Goal: Information Seeking & Learning: Learn about a topic

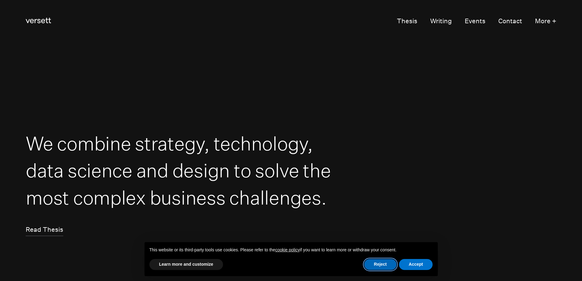
click at [377, 263] on button "Reject" at bounding box center [380, 264] width 32 height 11
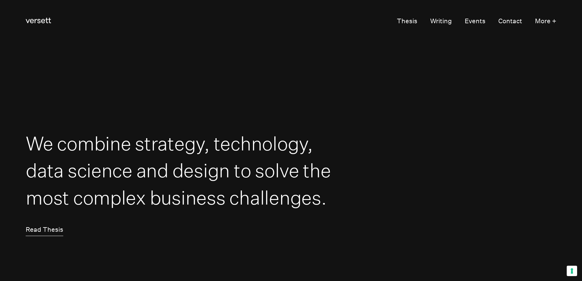
click at [48, 234] on link "Read Thesis" at bounding box center [45, 230] width 38 height 12
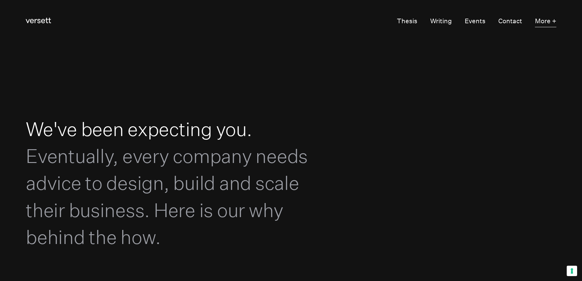
click at [550, 20] on button "More +" at bounding box center [545, 21] width 21 height 12
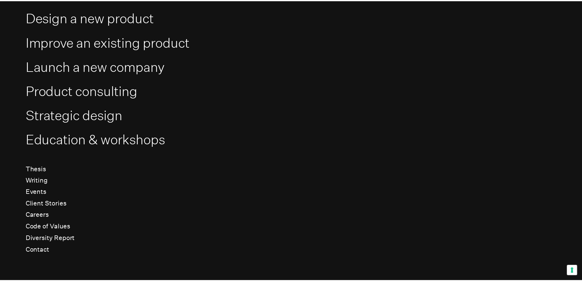
scroll to position [65, 0]
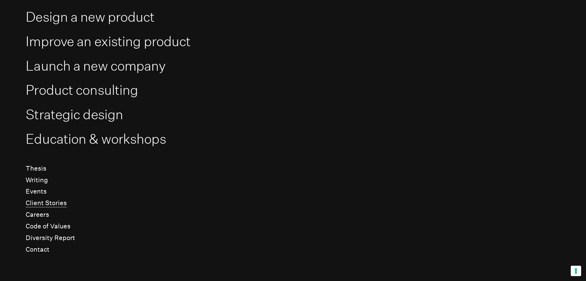
click at [44, 205] on link "Client Stories" at bounding box center [46, 203] width 41 height 8
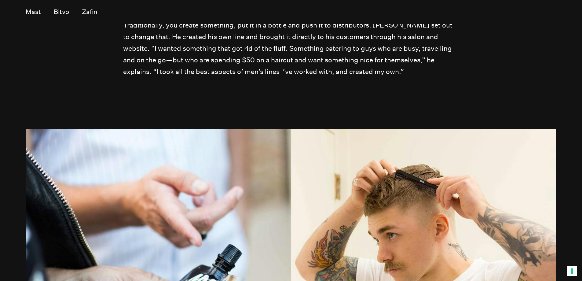
scroll to position [1466, 0]
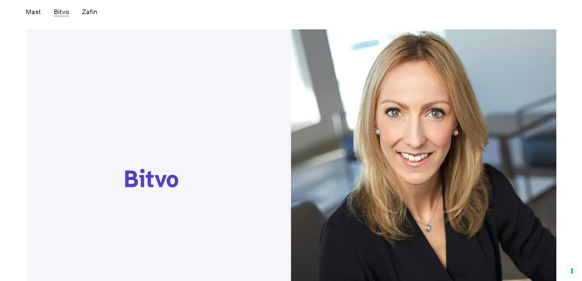
scroll to position [3023, 0]
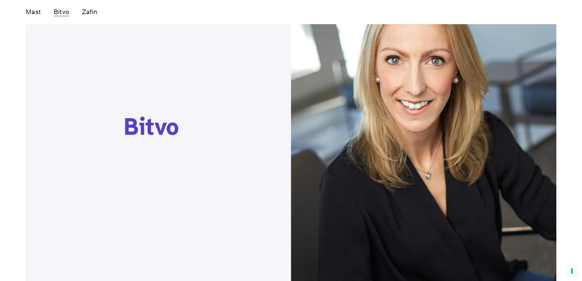
click at [158, 80] on img at bounding box center [291, 129] width 530 height 304
drag, startPoint x: 158, startPoint y: 80, endPoint x: 272, endPoint y: 71, distance: 114.0
click at [281, 87] on img at bounding box center [291, 129] width 530 height 304
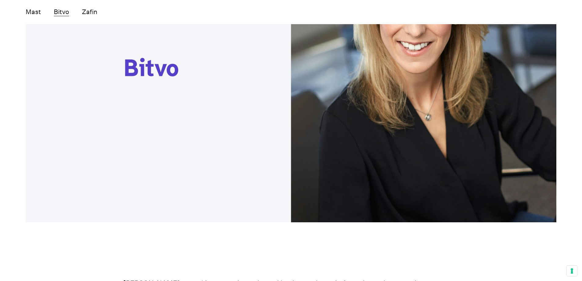
scroll to position [3237, 0]
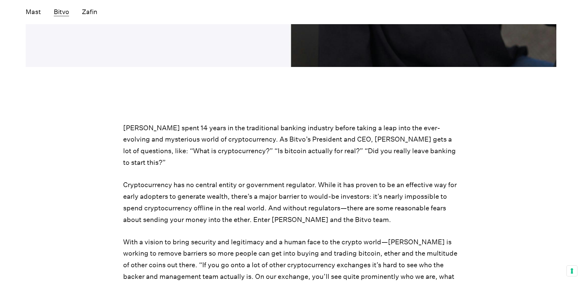
click at [263, 122] on p "[PERSON_NAME] spent 14 years in the traditional banking industry before taking …" at bounding box center [291, 145] width 336 height 46
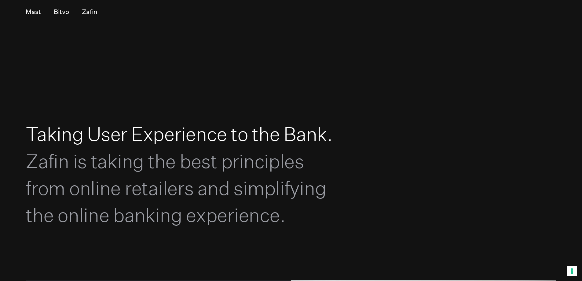
scroll to position [4336, 0]
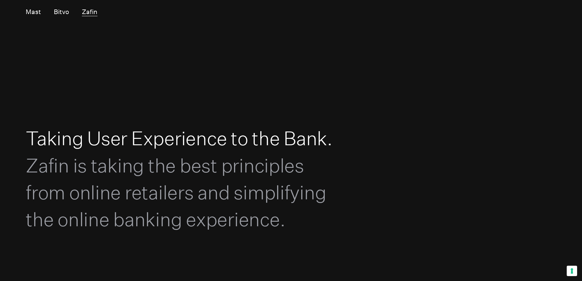
click at [43, 154] on span "Zafin is taking the best principles from online retailers and simplifying the o…" at bounding box center [176, 192] width 300 height 77
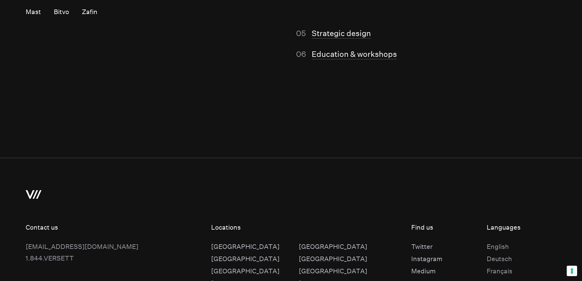
scroll to position [5955, 0]
click at [486, 253] on div "Deutsch" at bounding box center [499, 259] width 26 height 12
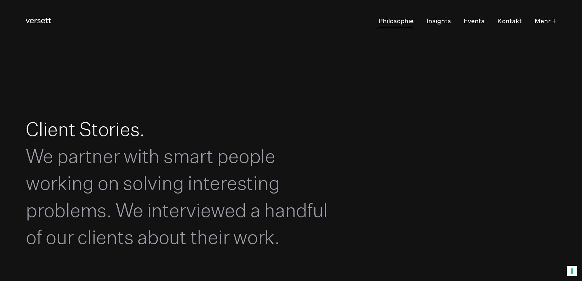
click at [395, 24] on link "Philosophie" at bounding box center [395, 21] width 35 height 12
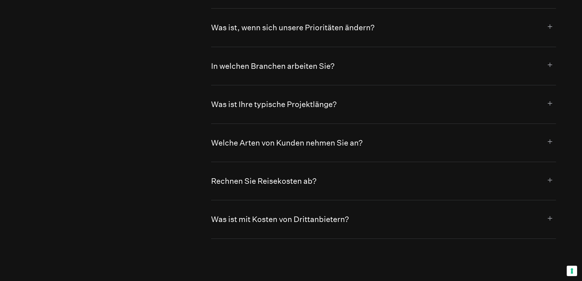
scroll to position [3939, 0]
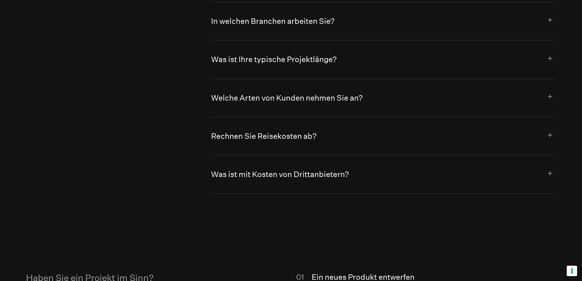
click at [260, 150] on button "Rechnen Sie Reisekosten ab?" at bounding box center [383, 136] width 344 height 38
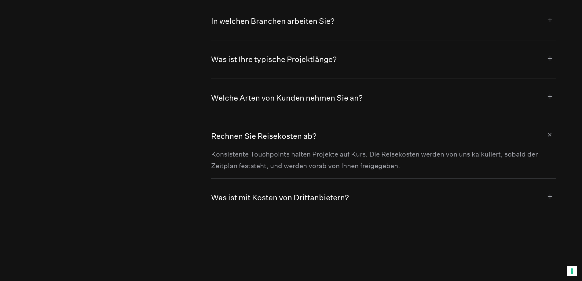
click at [260, 148] on button "Rechnen Sie Reisekosten ab?" at bounding box center [383, 132] width 344 height 31
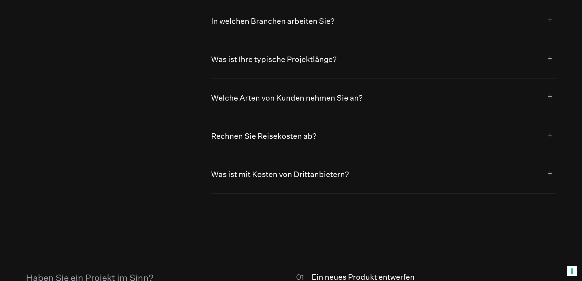
click at [271, 146] on button "Rechnen Sie Reisekosten ab?" at bounding box center [383, 136] width 344 height 38
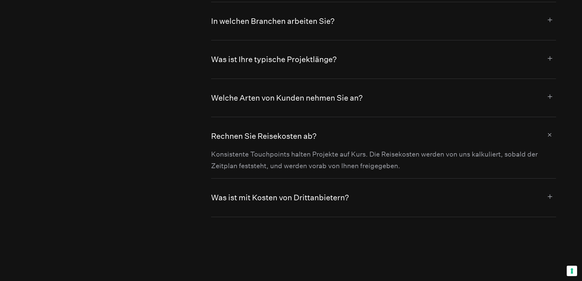
click at [271, 146] on button "Rechnen Sie Reisekosten ab?" at bounding box center [383, 132] width 344 height 31
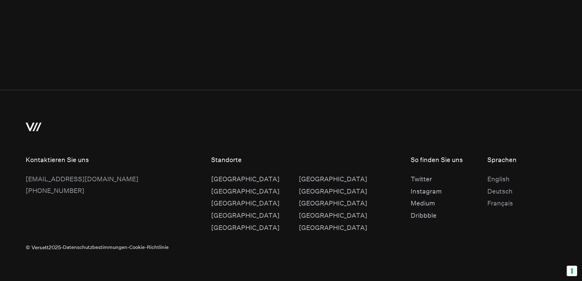
scroll to position [4345, 0]
click at [227, 193] on div "[GEOGRAPHIC_DATA]" at bounding box center [245, 191] width 68 height 12
click at [299, 213] on div "[GEOGRAPHIC_DATA]" at bounding box center [333, 215] width 68 height 12
click at [299, 199] on div "[GEOGRAPHIC_DATA]" at bounding box center [333, 203] width 68 height 12
click at [299, 176] on div "[GEOGRAPHIC_DATA]" at bounding box center [333, 179] width 68 height 12
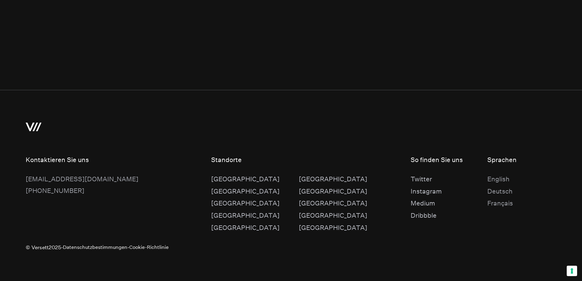
click at [222, 227] on div "[GEOGRAPHIC_DATA]" at bounding box center [245, 228] width 68 height 12
click at [229, 215] on div "[GEOGRAPHIC_DATA]" at bounding box center [245, 215] width 68 height 12
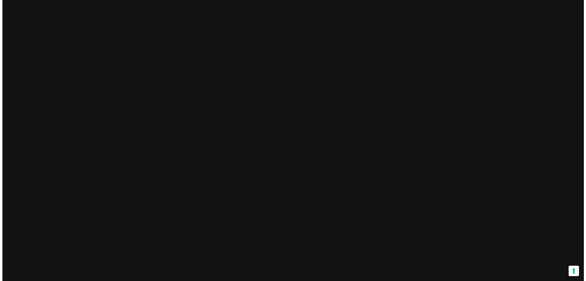
scroll to position [0, 0]
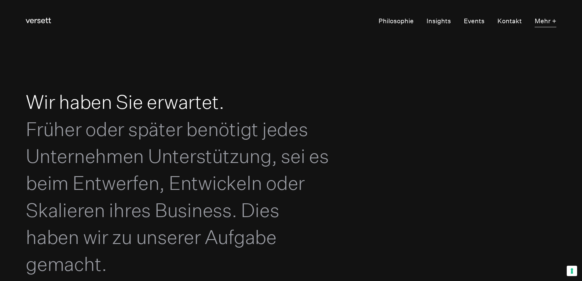
click at [546, 20] on button "Mehr +" at bounding box center [545, 21] width 22 height 12
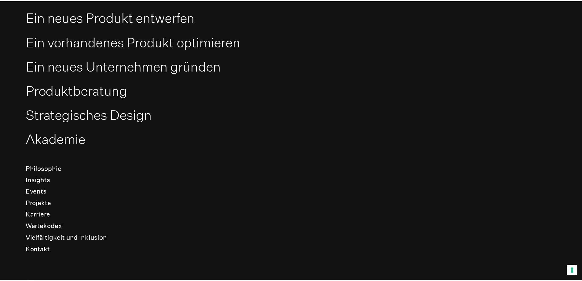
scroll to position [65, 0]
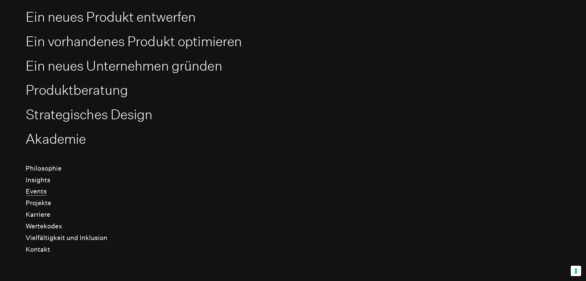
click at [32, 193] on link "Events" at bounding box center [36, 191] width 21 height 8
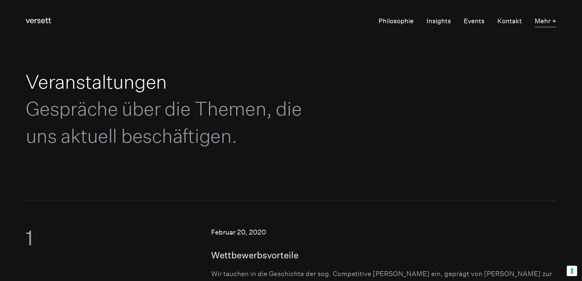
click at [554, 20] on button "Mehr +" at bounding box center [545, 21] width 22 height 12
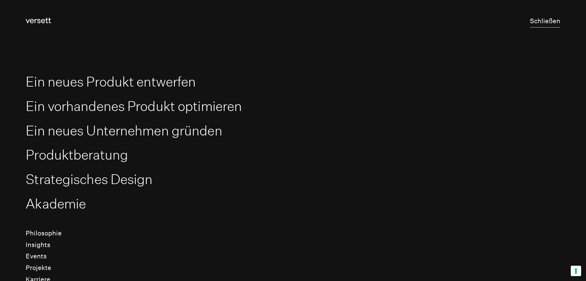
click at [554, 20] on button "Schließen" at bounding box center [545, 21] width 31 height 12
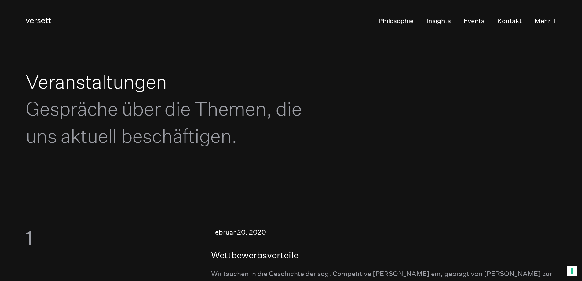
click at [42, 21] on icon at bounding box center [38, 20] width 25 height 5
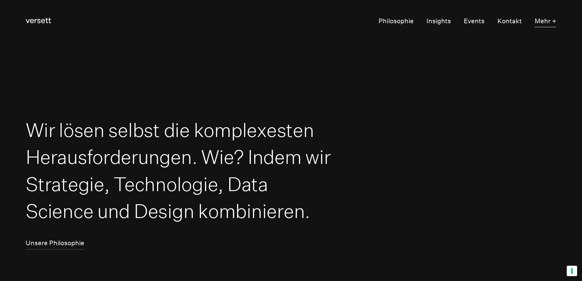
click at [555, 20] on button "Mehr +" at bounding box center [545, 21] width 22 height 12
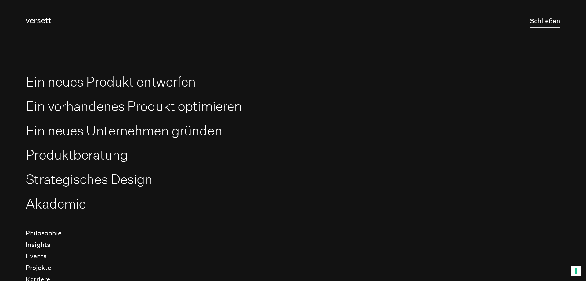
click at [549, 20] on button "Schließen" at bounding box center [545, 21] width 31 height 12
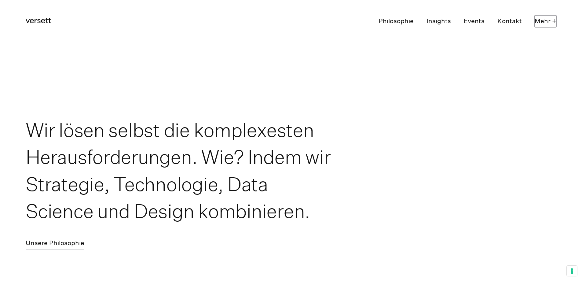
scroll to position [4124, 0]
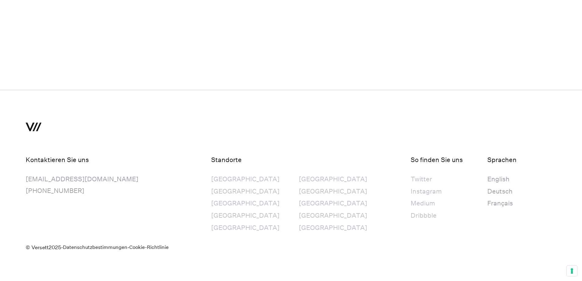
click at [487, 178] on div "English" at bounding box center [500, 179] width 26 height 12
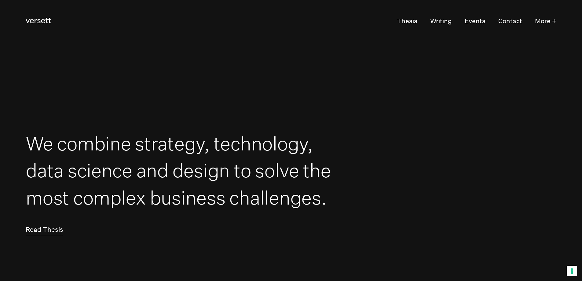
drag, startPoint x: 475, startPoint y: 178, endPoint x: 522, endPoint y: 136, distance: 62.9
click at [522, 136] on section "We combine strategy, technology, data science and design to solve the most comp…" at bounding box center [291, 182] width 582 height 281
click at [475, 21] on link "Events" at bounding box center [474, 21] width 21 height 12
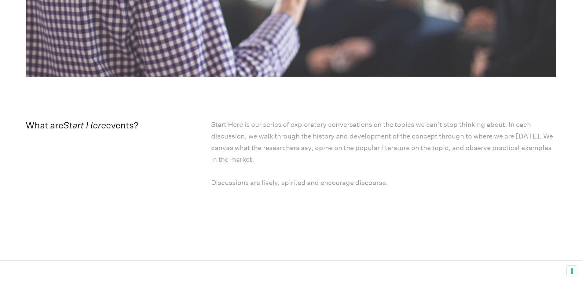
scroll to position [1421, 0]
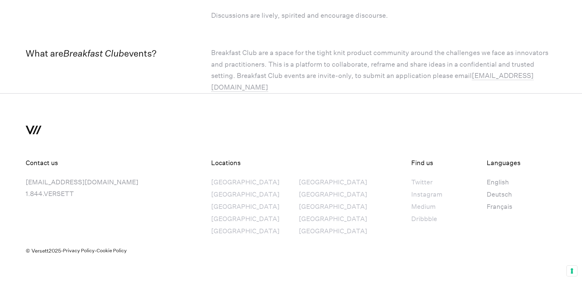
click at [418, 157] on div "Find us" at bounding box center [448, 163] width 75 height 12
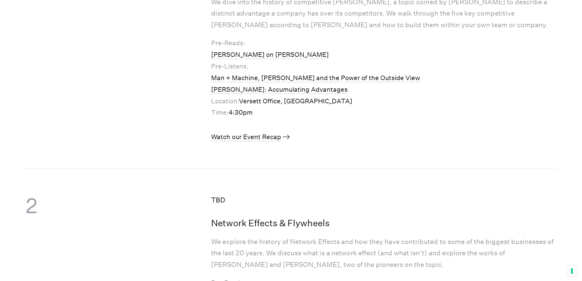
scroll to position [0, 0]
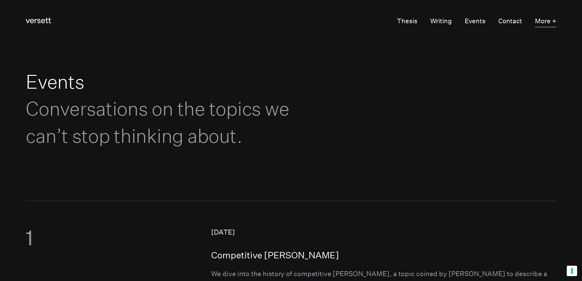
click at [547, 19] on button "More +" at bounding box center [545, 21] width 21 height 12
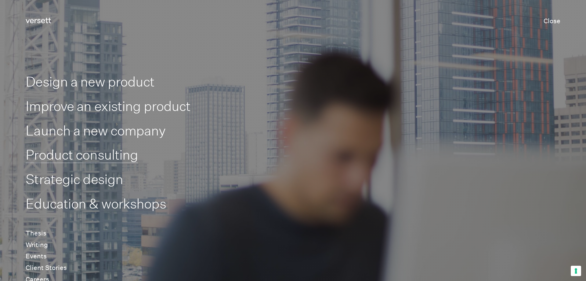
click at [114, 158] on link "Product consulting" at bounding box center [82, 155] width 112 height 16
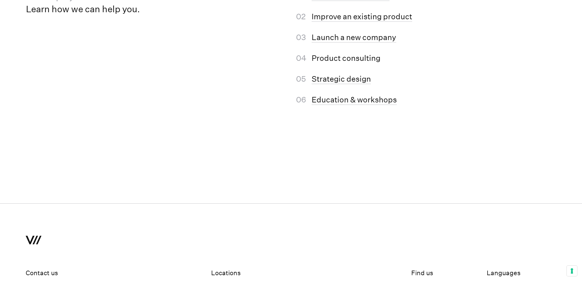
scroll to position [2748, 0]
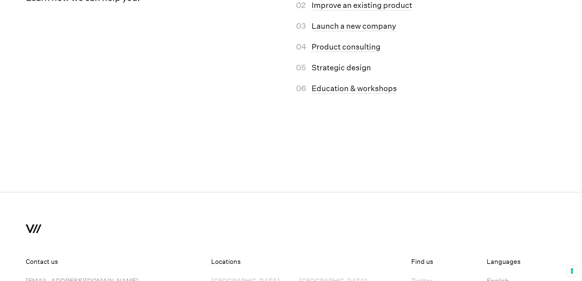
click at [326, 73] on link "Strategic design" at bounding box center [340, 68] width 59 height 10
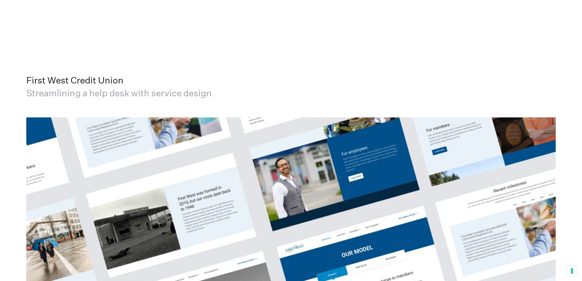
scroll to position [2290, 0]
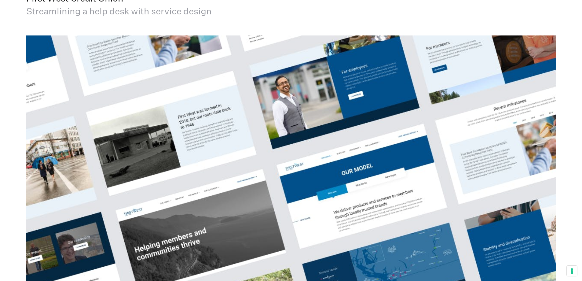
click at [47, 17] on h4 "First West Credit Union Streamlining a help desk with service design" at bounding box center [290, 4] width 529 height 25
copy h4 "First West Credit Union"
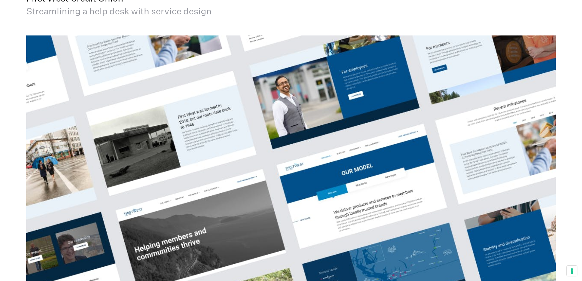
click at [64, 16] on span "Streamlining a help desk with service design" at bounding box center [118, 11] width 185 height 11
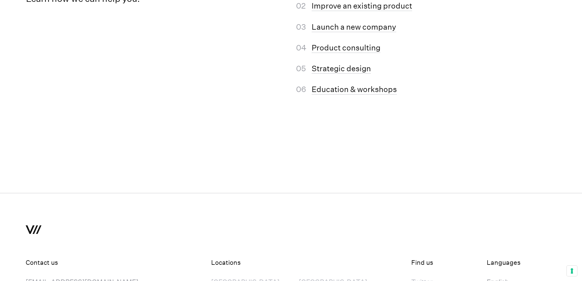
scroll to position [3023, 0]
click at [488, 12] on li "Improve an existing product" at bounding box center [433, 6] width 244 height 12
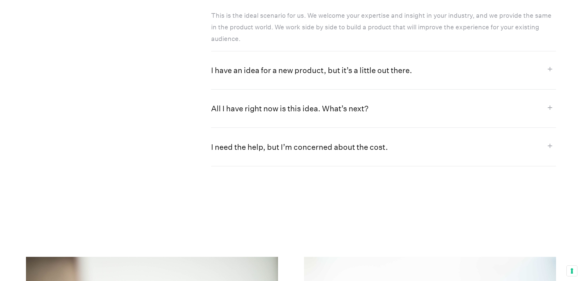
scroll to position [733, 0]
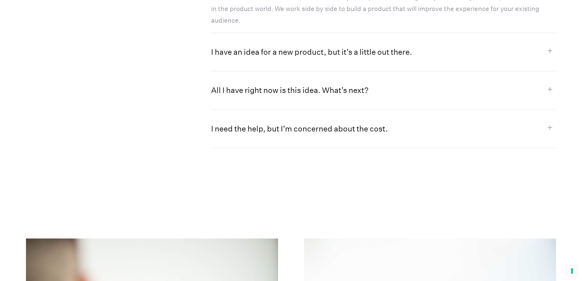
click at [370, 123] on button "I need the help, but I’m concerned about the cost." at bounding box center [383, 128] width 344 height 38
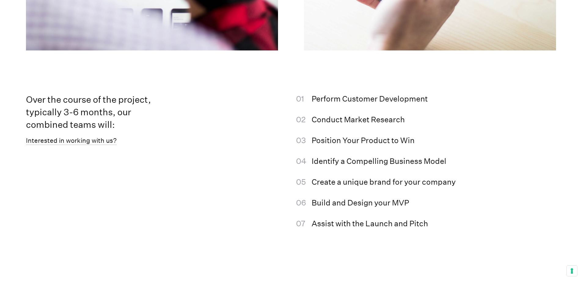
scroll to position [1191, 0]
